Goal: Task Accomplishment & Management: Complete application form

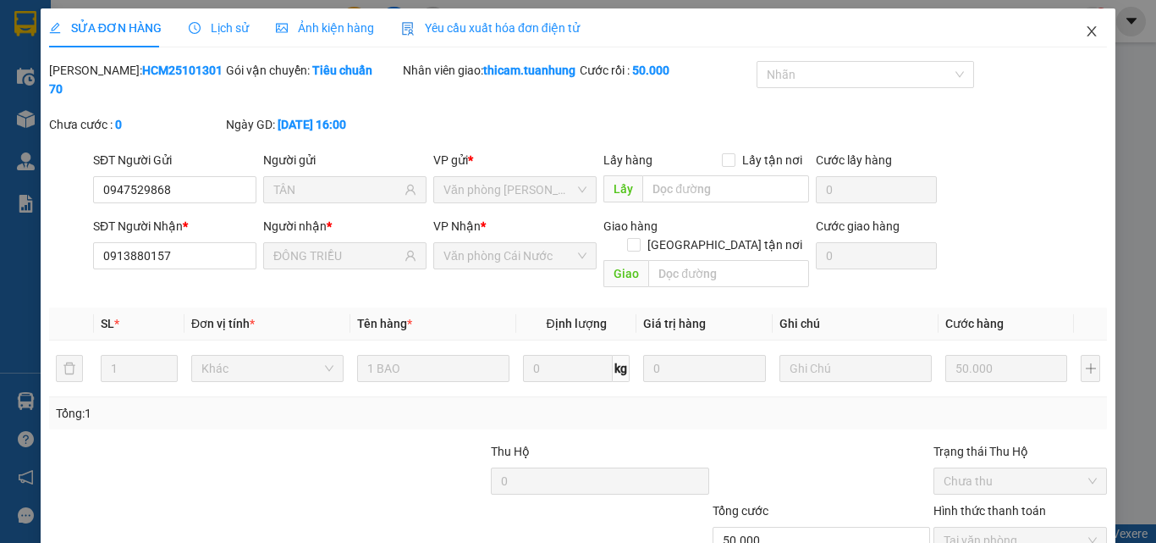
click at [1088, 29] on icon "close" at bounding box center [1092, 31] width 9 height 10
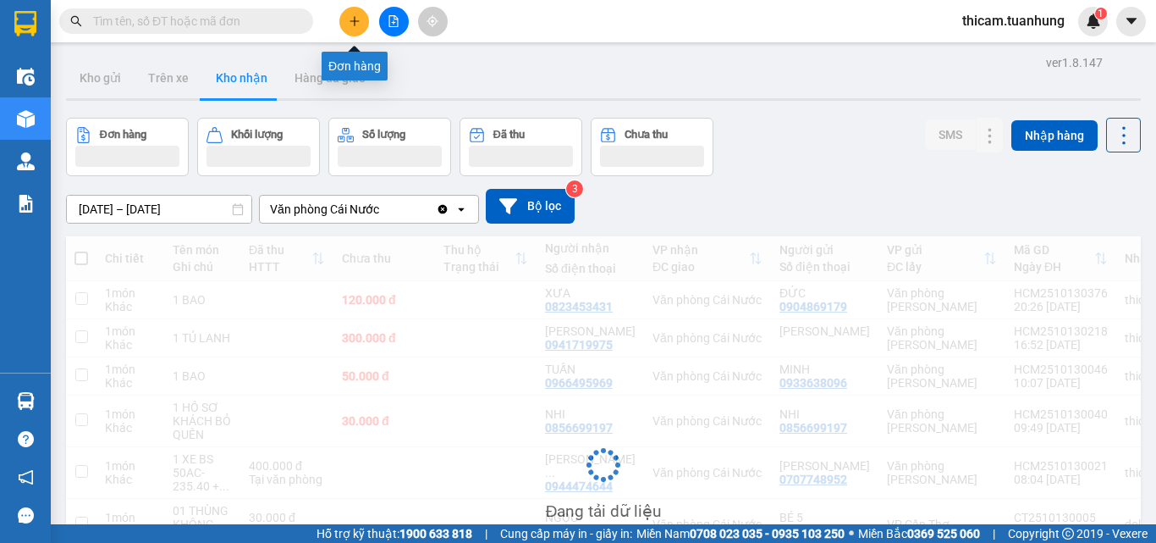
click at [354, 18] on icon "plus" at bounding box center [355, 21] width 12 height 12
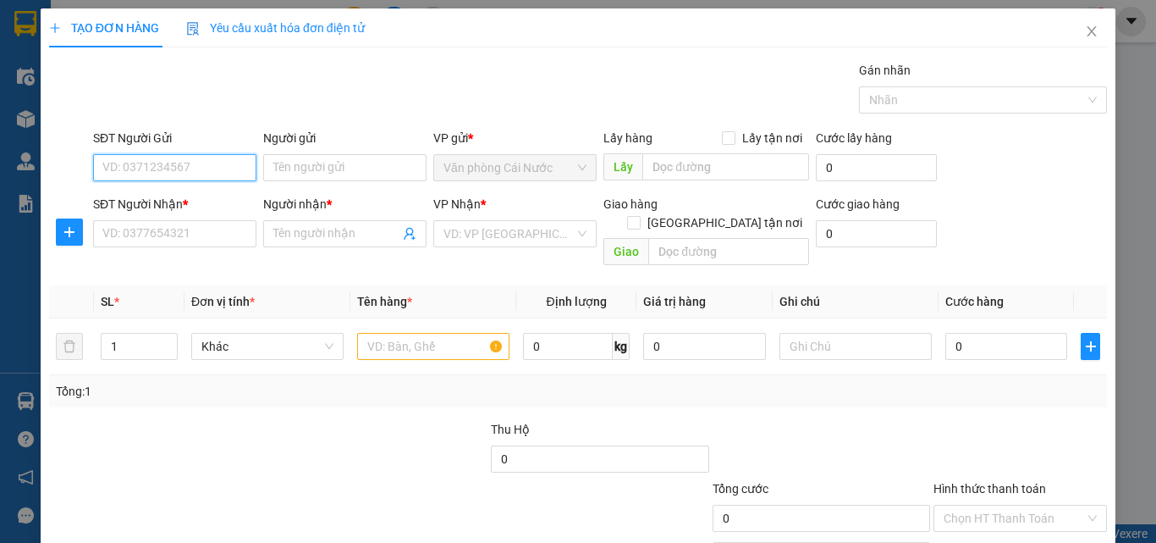
click at [197, 158] on input "SĐT Người Gửi" at bounding box center [174, 167] width 163 height 27
type input "0918600808"
click at [185, 199] on div "0918600808 - HẢI" at bounding box center [172, 201] width 141 height 19
type input "HẢI"
type input "0918600808"
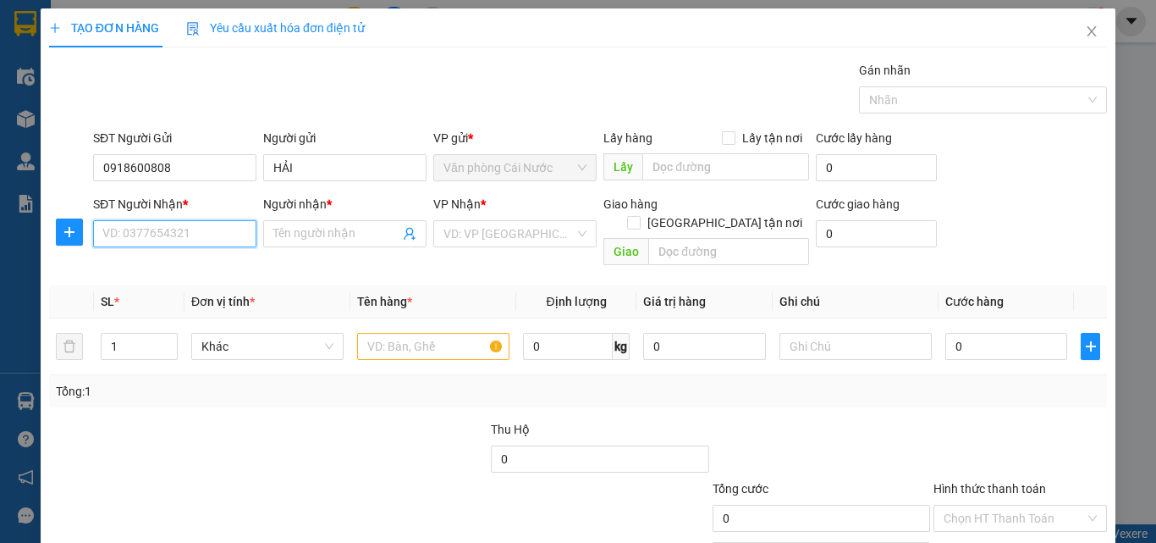
click at [179, 233] on input "SĐT Người Nhận *" at bounding box center [174, 233] width 163 height 27
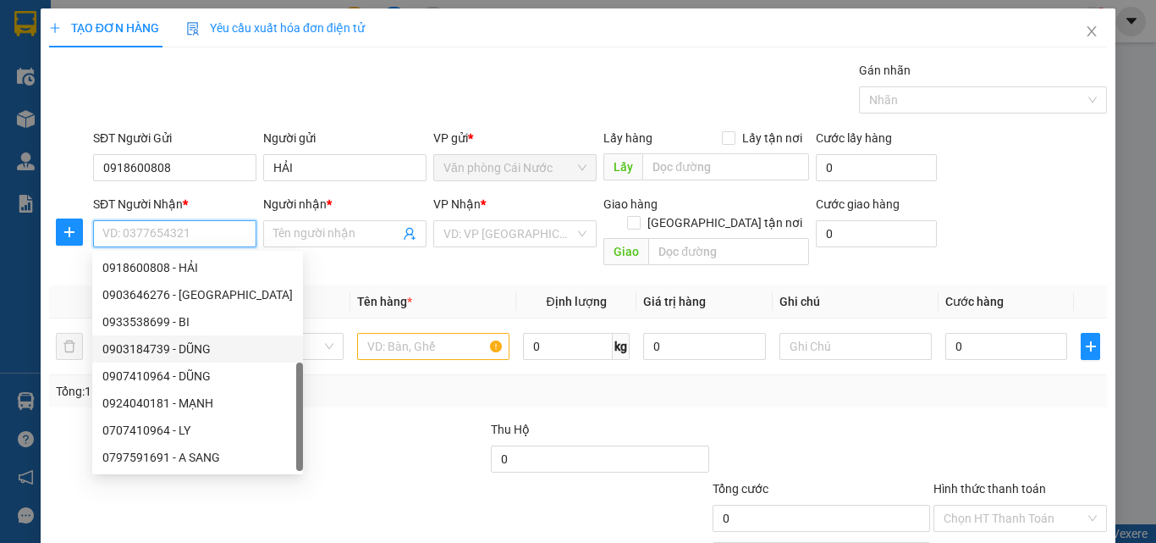
scroll to position [27, 0]
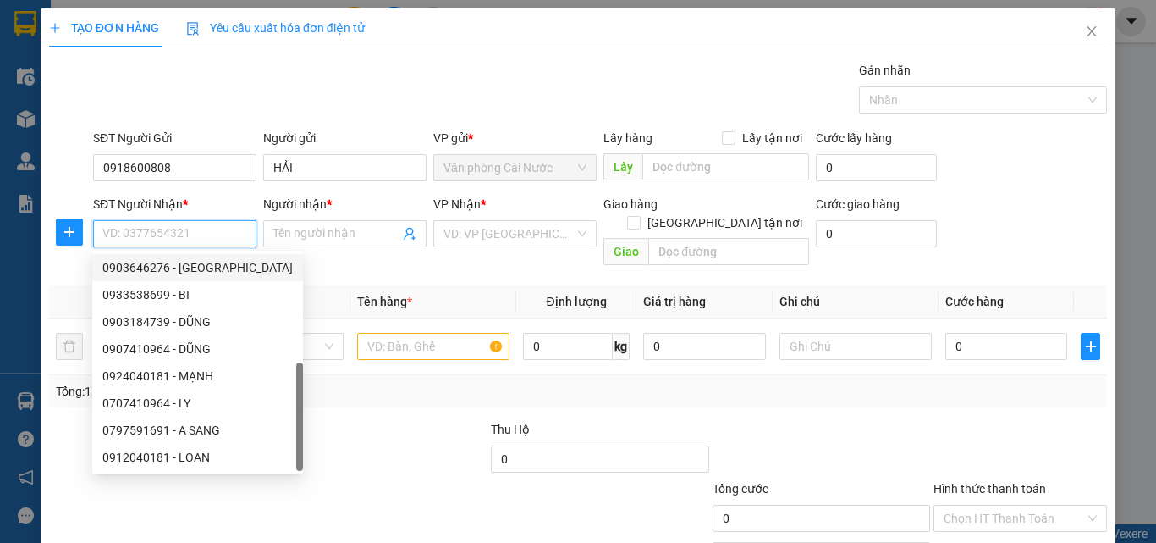
click at [119, 233] on input "SĐT Người Nhận *" at bounding box center [174, 233] width 163 height 27
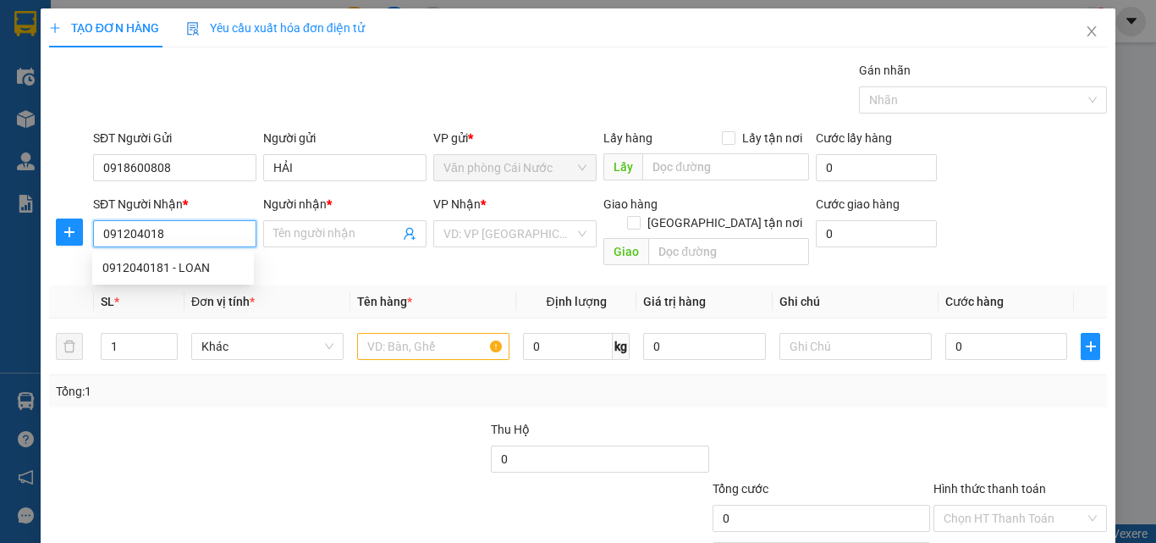
type input "0912040181"
click at [189, 264] on div "0912040181 - LOAN" at bounding box center [172, 267] width 141 height 19
type input "LOAN"
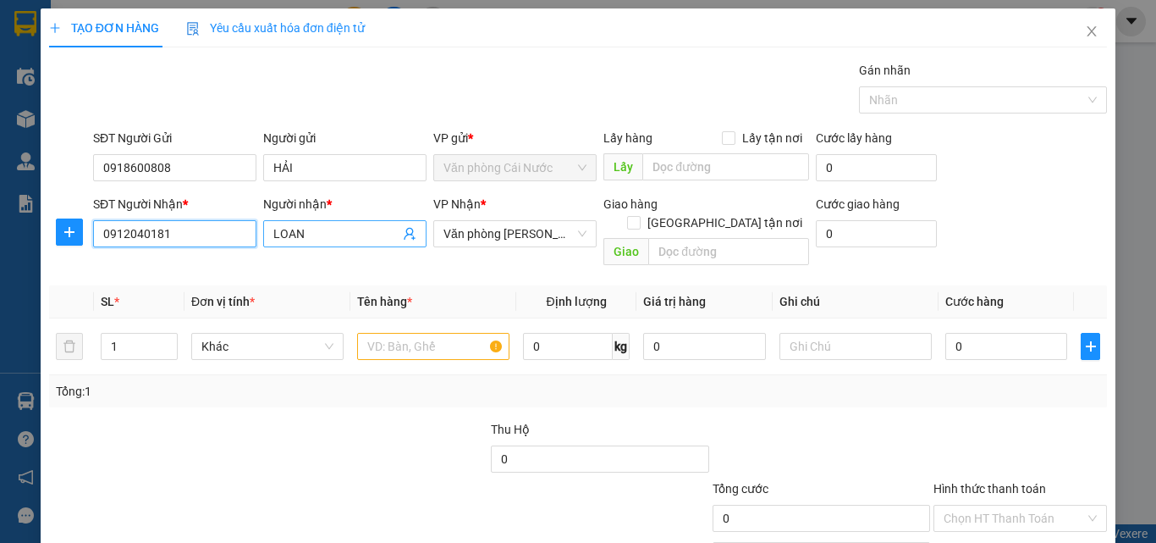
type input "0912040181"
click at [319, 225] on input "LOAN" at bounding box center [336, 233] width 126 height 19
type input "L"
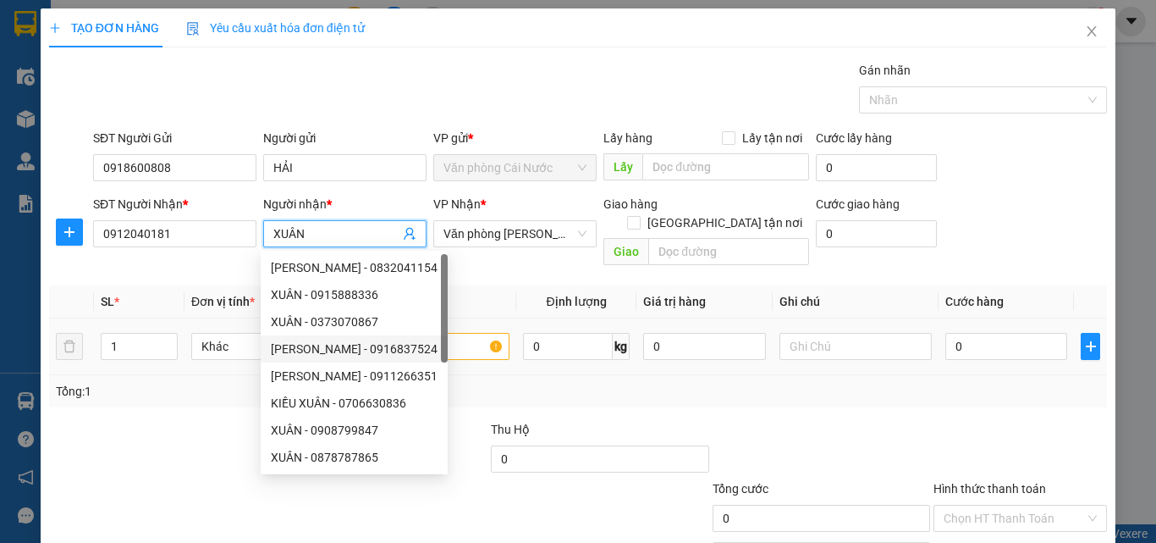
type input "XUÂN"
click at [467, 334] on input "text" at bounding box center [433, 346] width 152 height 27
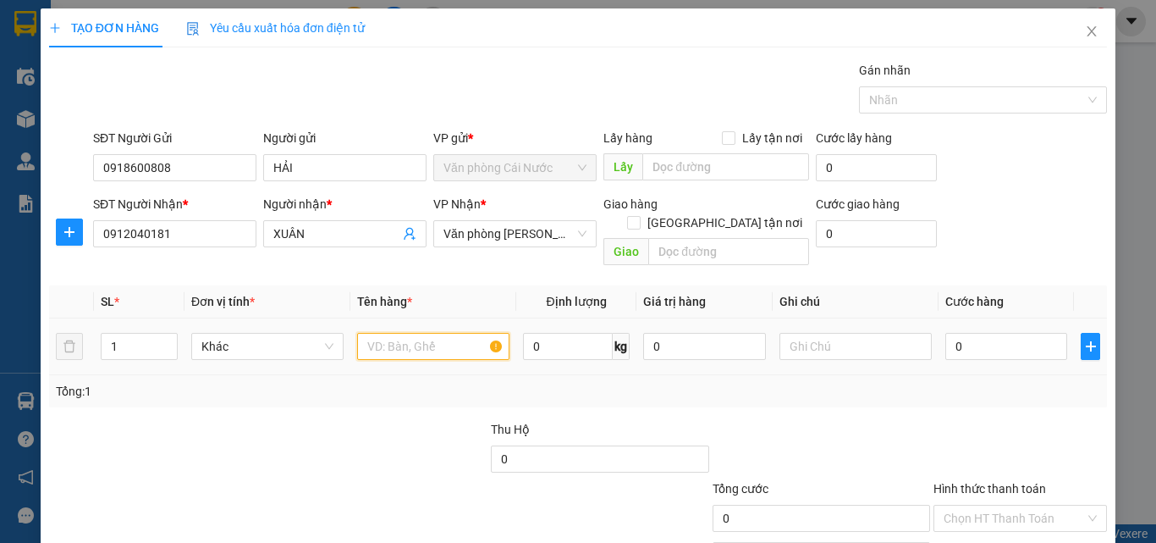
click at [438, 333] on input "text" at bounding box center [433, 346] width 152 height 27
type input "1 THÙNG"
click at [989, 334] on input "0" at bounding box center [1007, 346] width 122 height 27
type input "5"
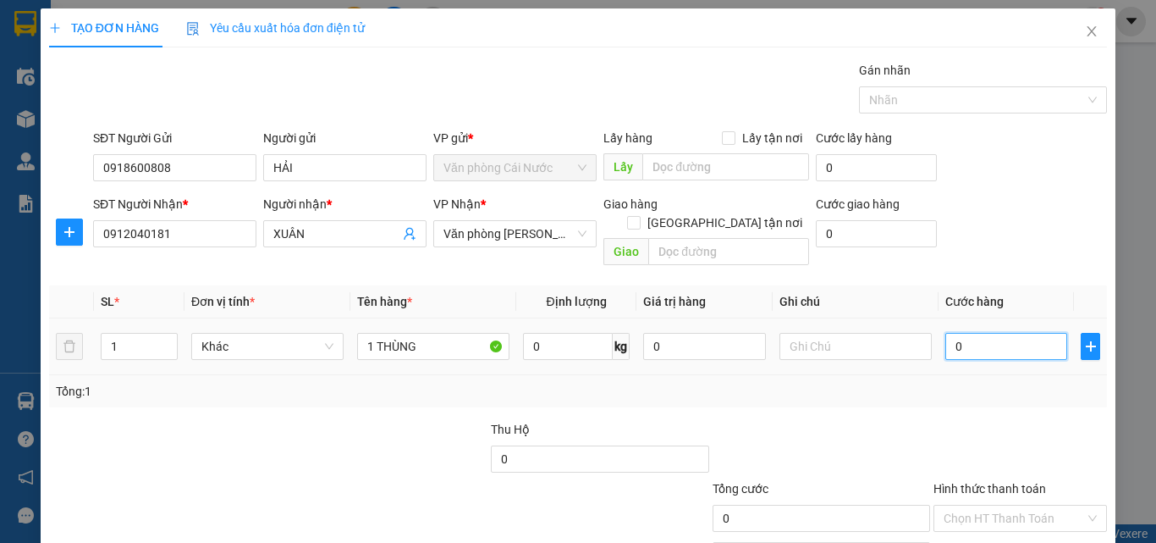
type input "5"
type input "50"
click at [972, 390] on div "Transit Pickup Surcharge Ids Transit Deliver Surcharge Ids Transit Deliver Surc…" at bounding box center [578, 336] width 1058 height 551
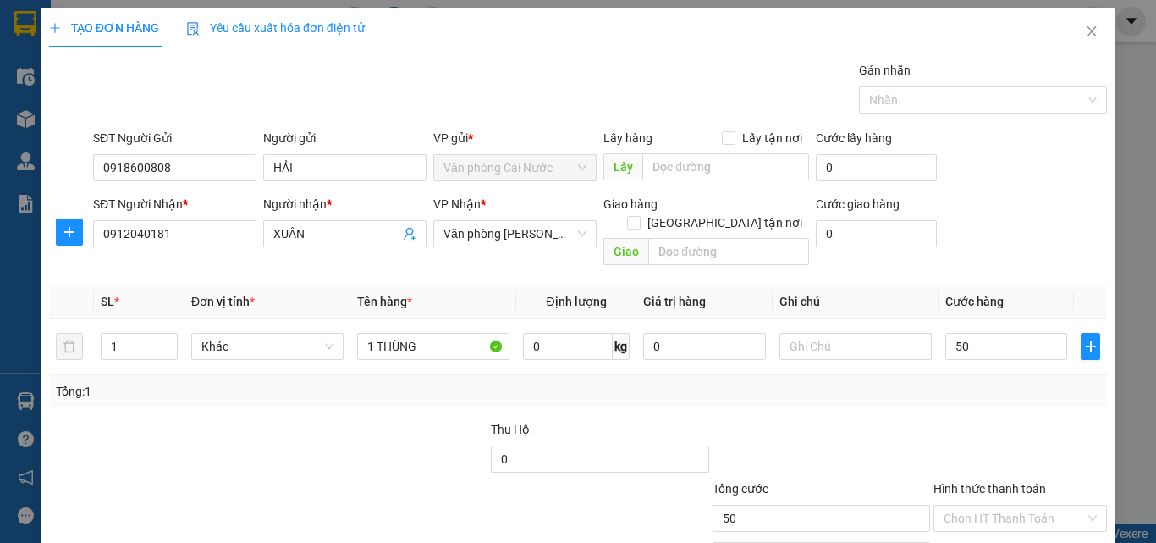
type input "50.000"
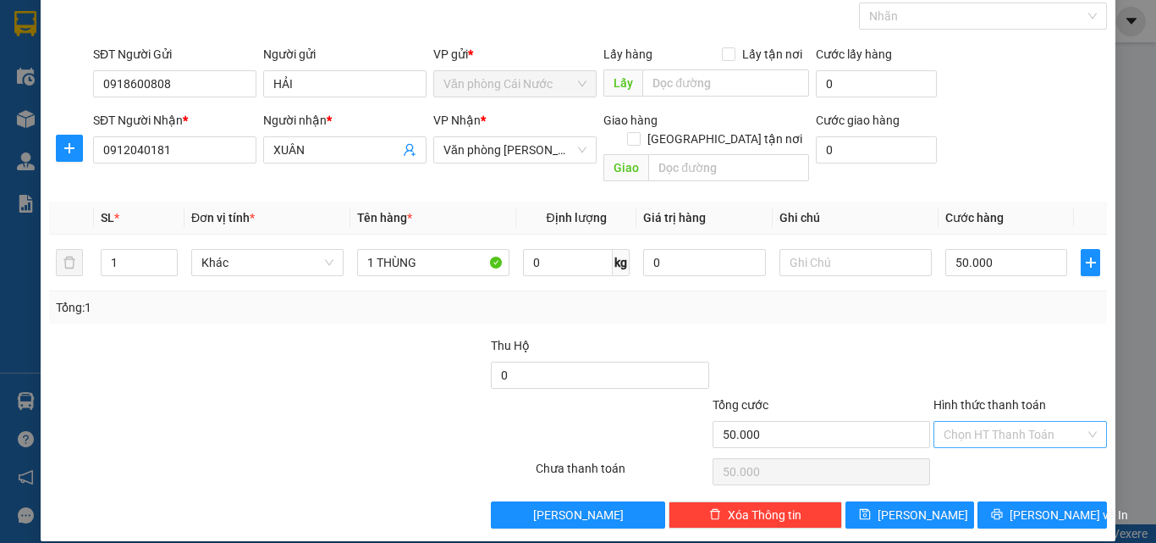
click at [980, 422] on input "Hình thức thanh toán" at bounding box center [1014, 434] width 141 height 25
click at [973, 444] on div "Tại văn phòng" at bounding box center [1011, 449] width 152 height 19
type input "0"
click at [1033, 505] on span "[PERSON_NAME] và In" at bounding box center [1069, 514] width 119 height 19
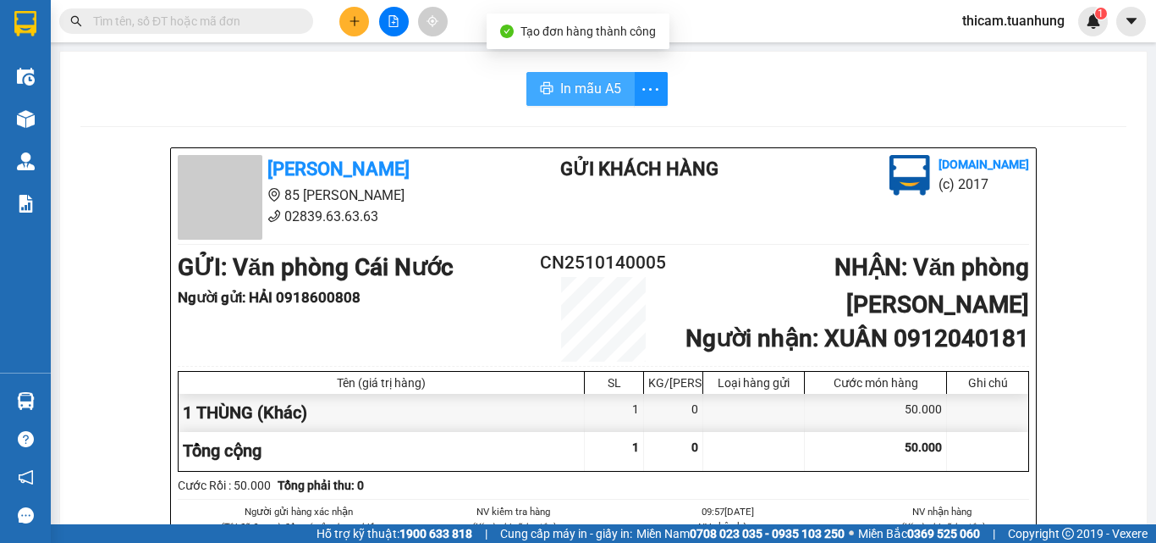
click at [558, 100] on button "In mẫu A5" at bounding box center [581, 89] width 108 height 34
